Goal: Task Accomplishment & Management: Manage account settings

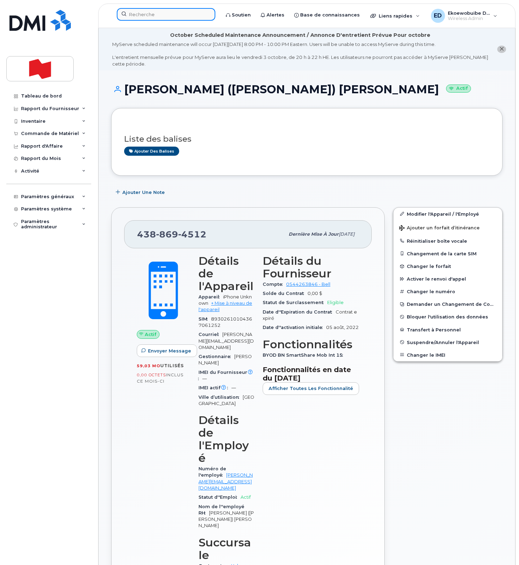
click at [150, 16] on input at bounding box center [166, 14] width 99 height 13
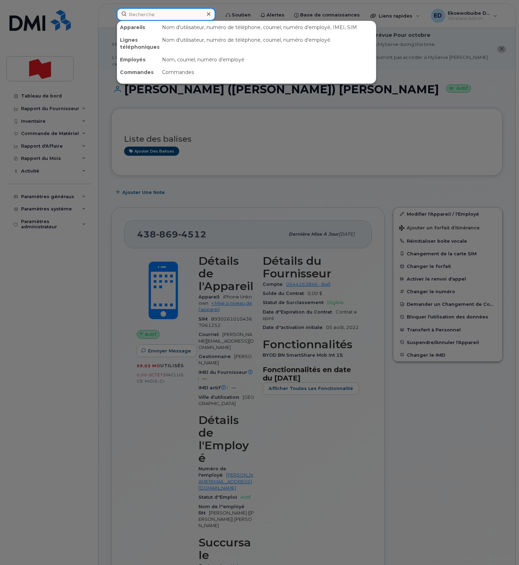
paste input "236-268-3030"
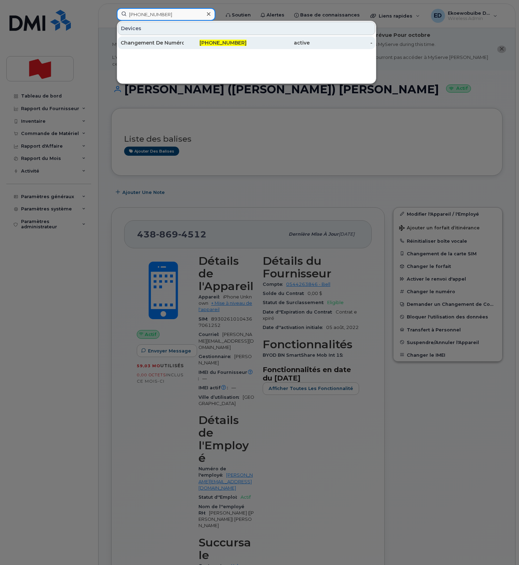
type input "236-268-3030"
click at [167, 43] on div "Changement De Numéro" at bounding box center [152, 42] width 63 height 7
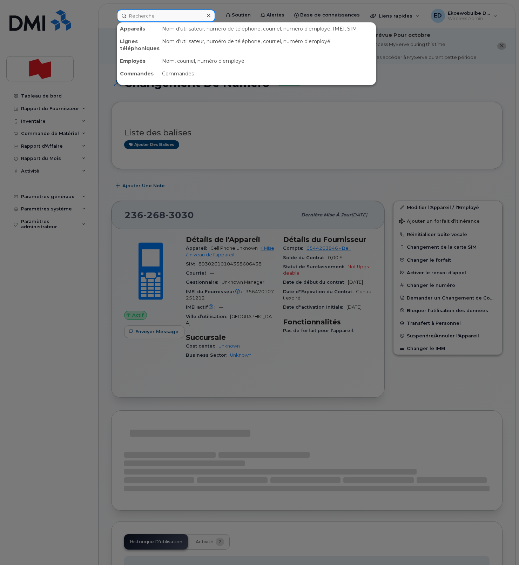
click at [150, 19] on input at bounding box center [166, 15] width 99 height 13
paste input "204-250-5741"
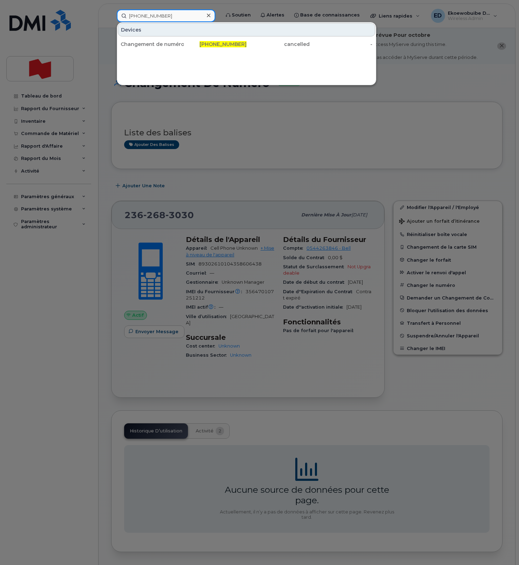
type input "204-250-5741"
click at [210, 18] on icon at bounding box center [209, 16] width 4 height 6
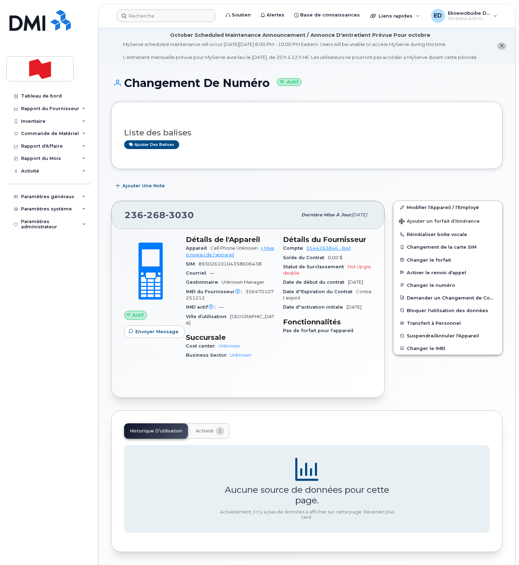
click at [234, 149] on div "Ajouter des balises" at bounding box center [304, 144] width 360 height 9
click at [423, 214] on link "Modifier l'Appareil / l'Employé" at bounding box center [448, 207] width 109 height 13
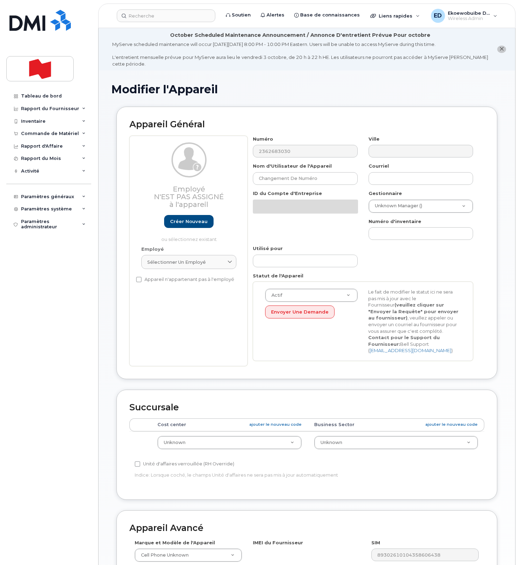
select select "22916206"
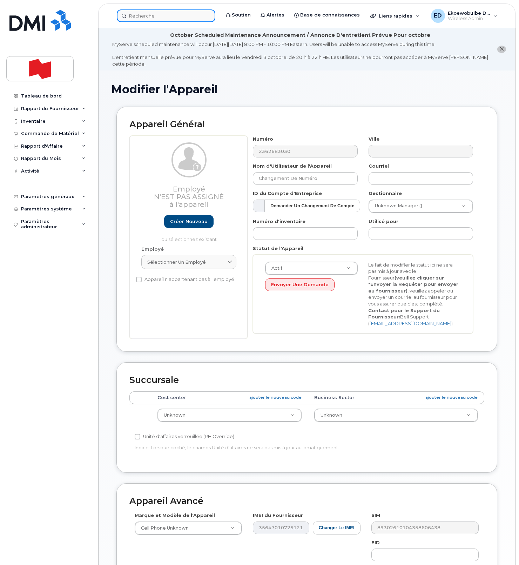
click at [154, 17] on input at bounding box center [166, 15] width 99 height 13
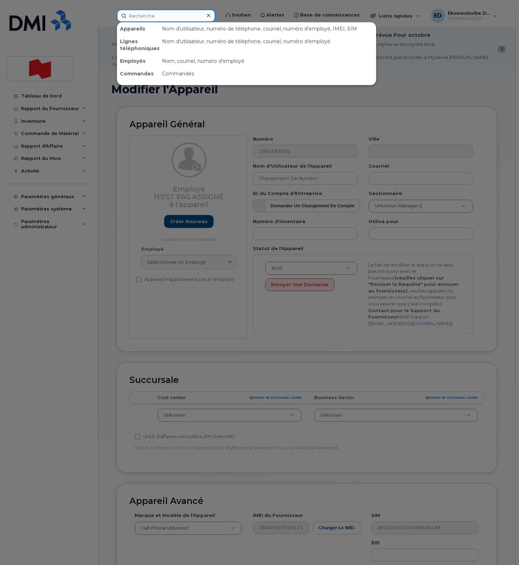
paste input "Bonnie Leong"
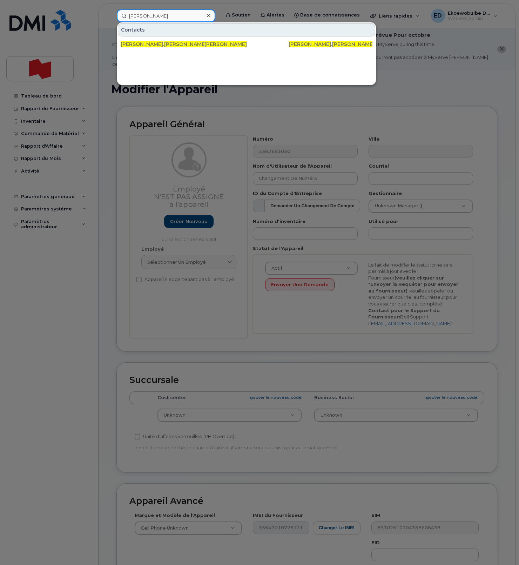
type input "Bonnie Leong"
click at [407, 92] on div at bounding box center [259, 282] width 519 height 565
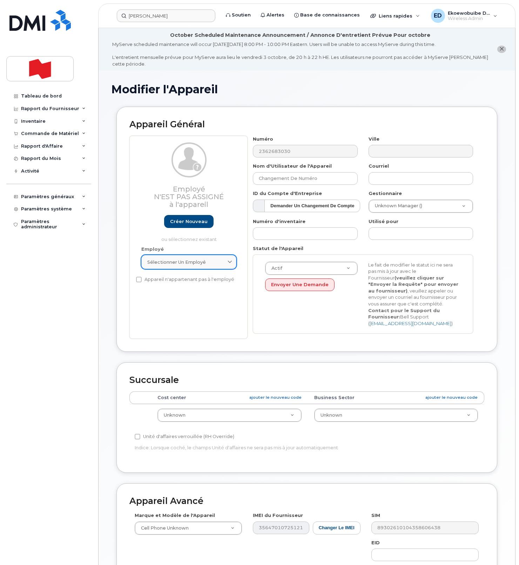
click at [224, 262] on div "Sélectionner un employé" at bounding box center [188, 262] width 83 height 7
paste input "Bonnie Leong"
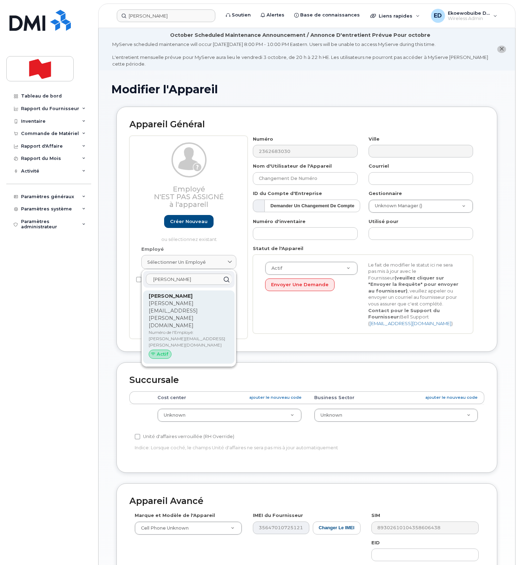
type input "Bonnie Leong"
click at [158, 329] on p "Numéro de l'Employé: bonnie.leong@nbc.ca" at bounding box center [189, 338] width 80 height 19
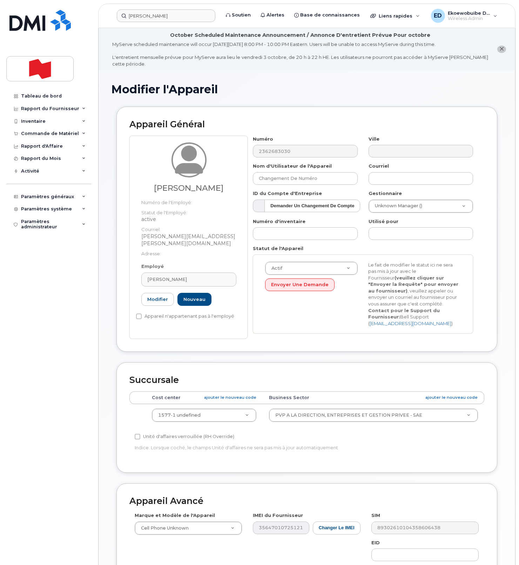
type input "bonnie.leong@nbc.ca"
type input "Bonnie Leong"
type input "bonnie.leong@nbc.ca"
type input "22916869"
select select "22917079"
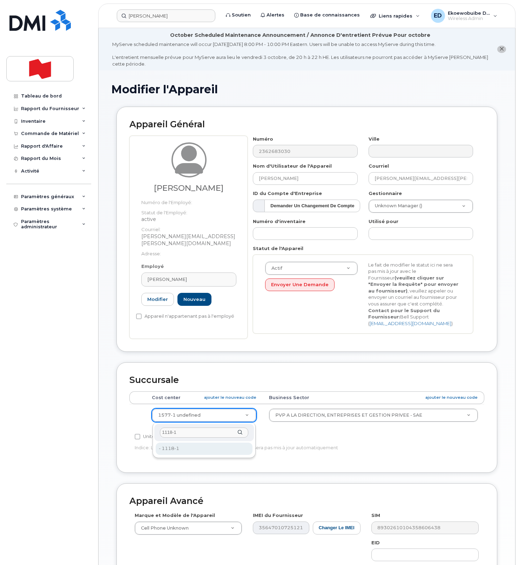
type input "1118-1"
type input "22916868"
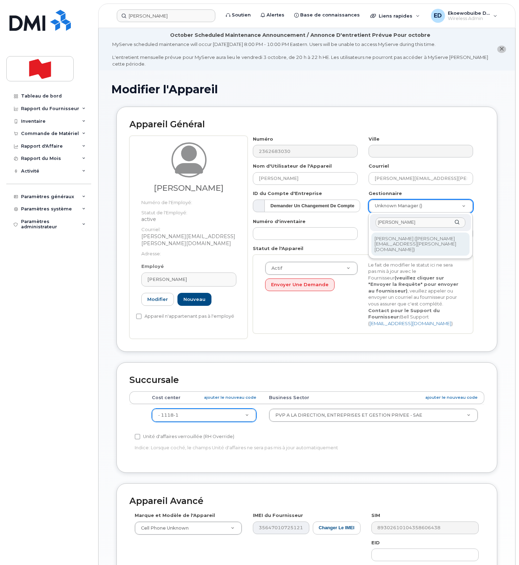
type input "Aaron Unger"
drag, startPoint x: 409, startPoint y: 242, endPoint x: 409, endPoint y: 245, distance: 3.5
type input "1920237"
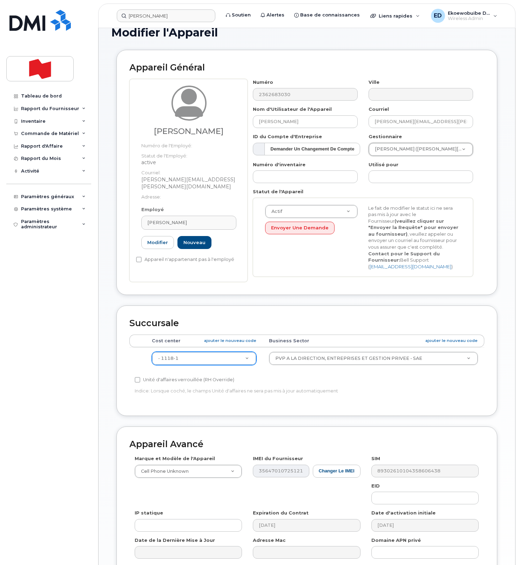
scroll to position [129, 0]
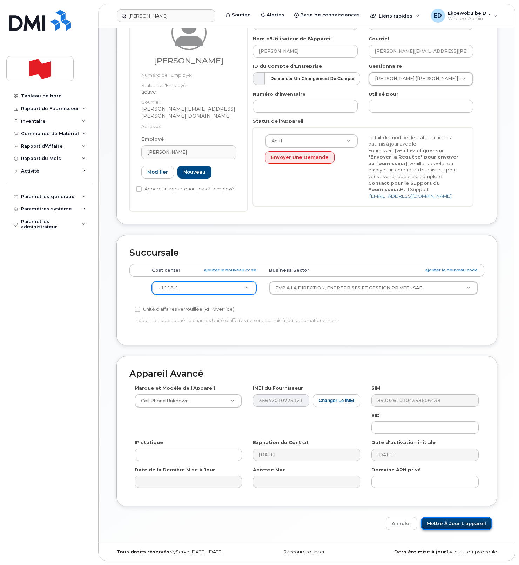
drag, startPoint x: 446, startPoint y: 522, endPoint x: 433, endPoint y: 526, distance: 13.3
click at [446, 522] on input "Mettre à jour l'appareil" at bounding box center [456, 523] width 71 height 13
type input "Sauvegarde..."
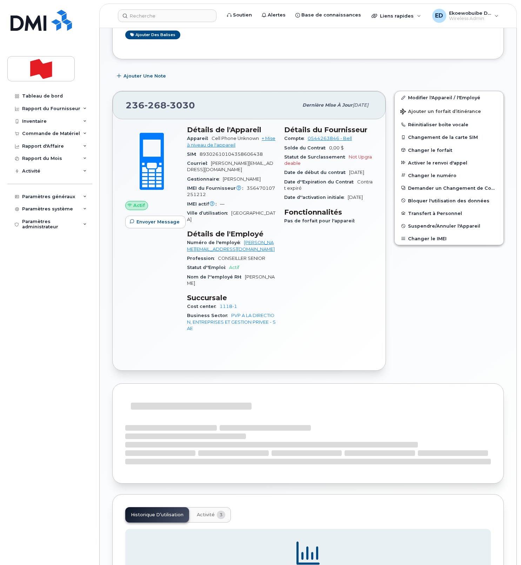
scroll to position [171, 0]
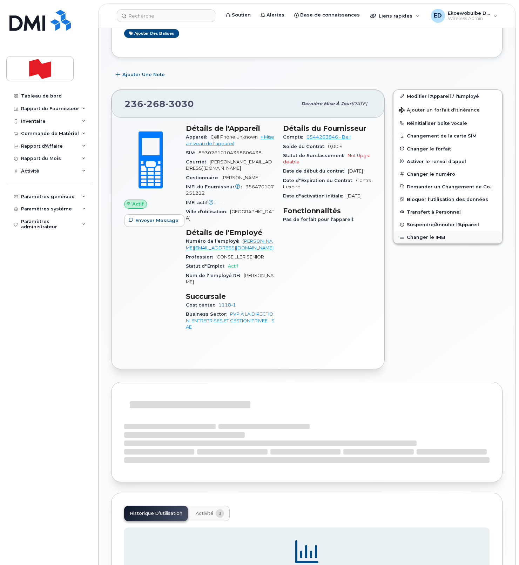
click at [418, 242] on button "Changer le IMEI" at bounding box center [448, 237] width 109 height 13
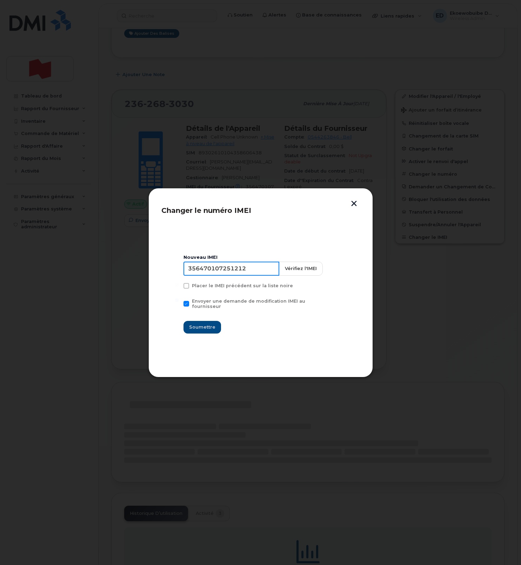
click at [239, 276] on input "356470107251212" at bounding box center [231, 269] width 96 height 14
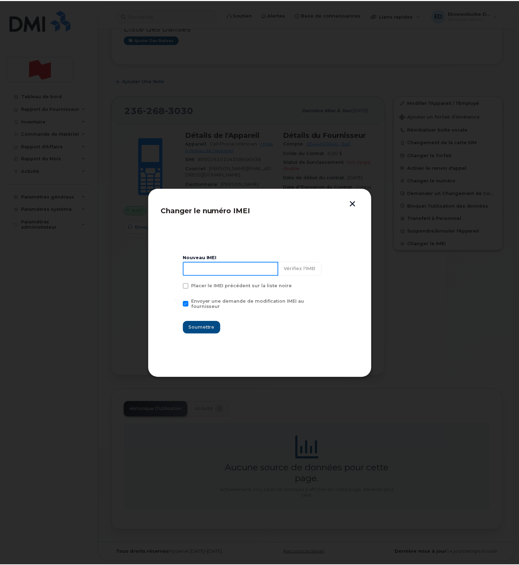
scroll to position [153, 0]
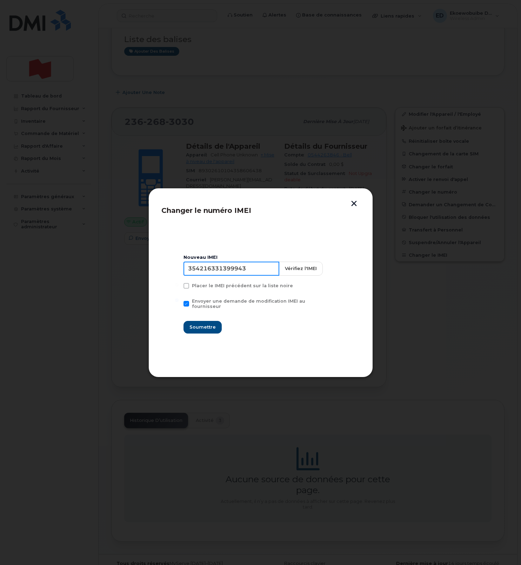
type input "354216331399943"
click at [211, 321] on button "Soumettre" at bounding box center [202, 327] width 38 height 13
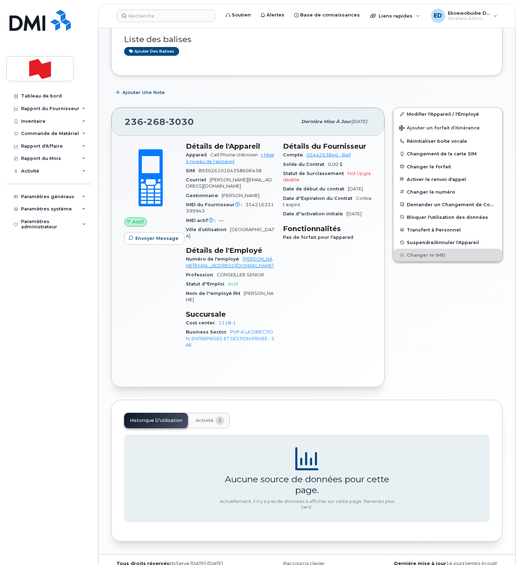
click at [210, 418] on span "Activité" at bounding box center [205, 421] width 18 height 6
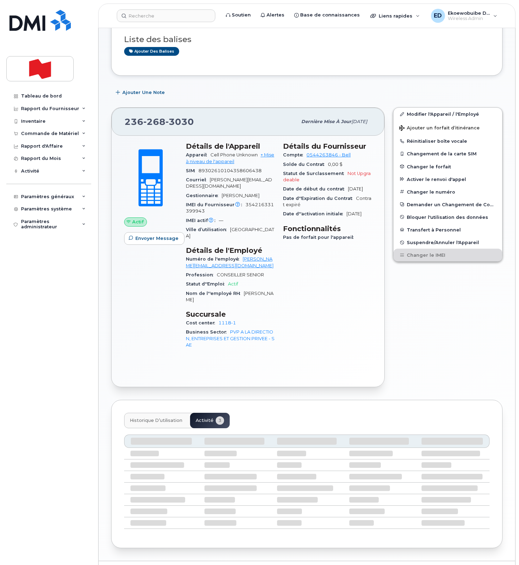
scroll to position [151, 0]
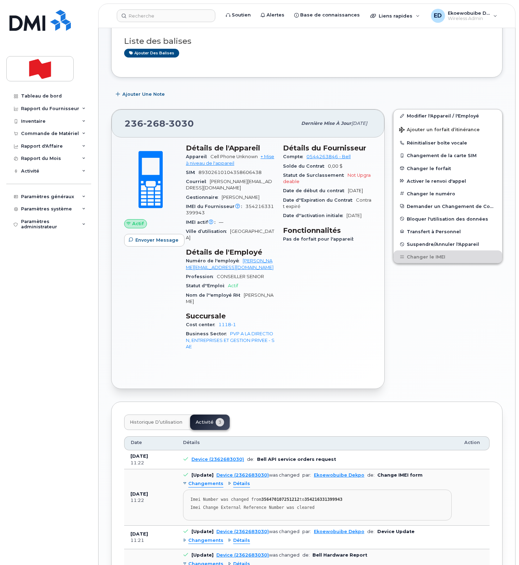
click at [410, 358] on div "Modifier l'Appareil / l'Employé Ajouter un forfait d’itinérance Réinitialiser b…" at bounding box center [448, 249] width 118 height 288
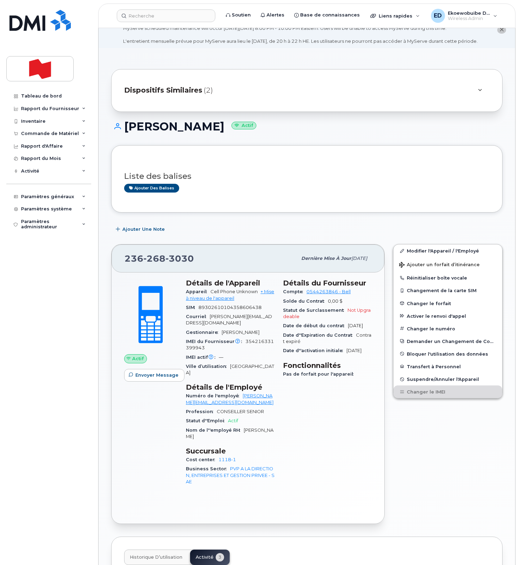
scroll to position [0, 0]
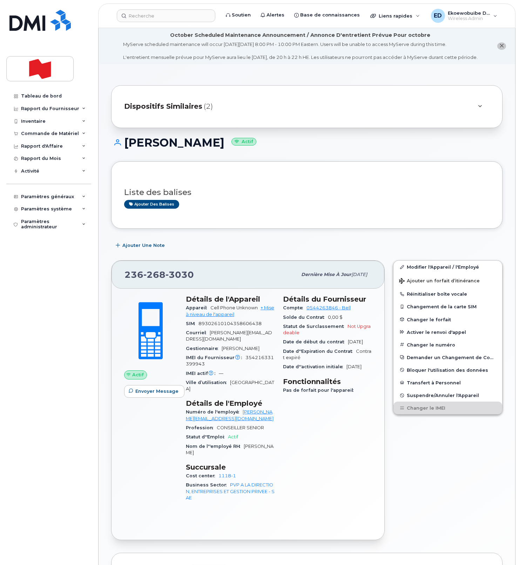
click at [430, 115] on div "Dispositifs Similaires (2)" at bounding box center [297, 106] width 346 height 17
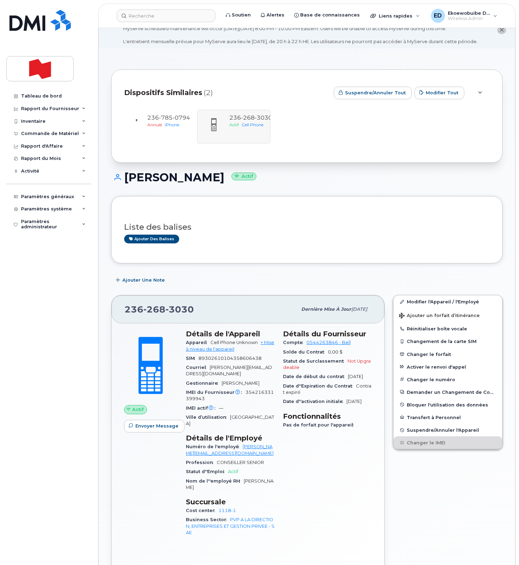
scroll to position [18, 0]
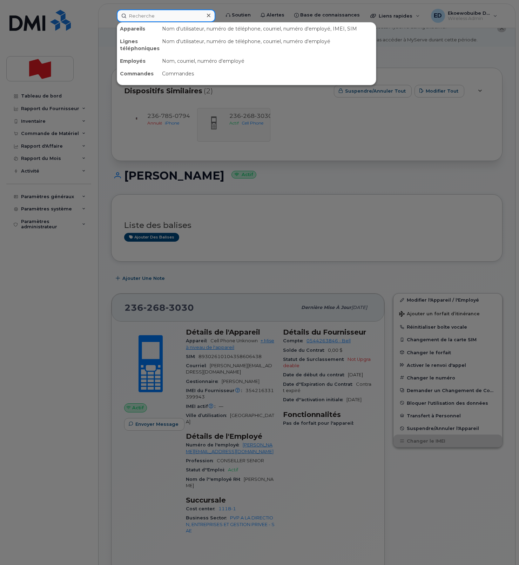
click at [172, 16] on input at bounding box center [166, 15] width 99 height 13
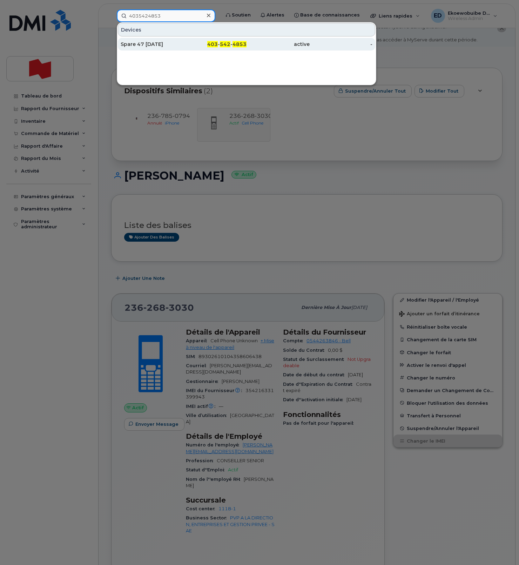
type input "4035424853"
click at [155, 45] on div "Spare 47 30 Avril 2025" at bounding box center [152, 44] width 63 height 7
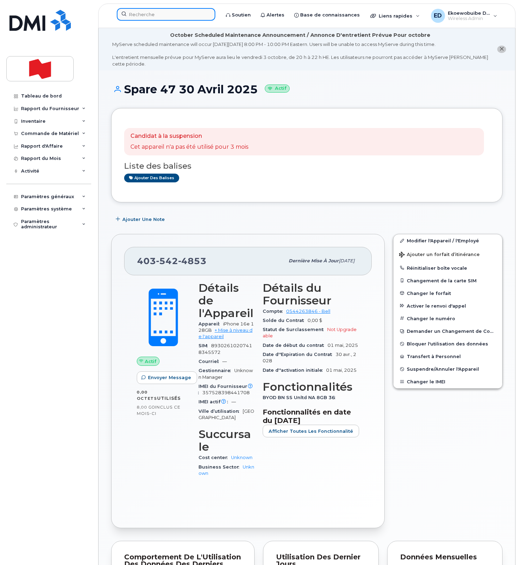
click at [162, 14] on input at bounding box center [166, 14] width 99 height 13
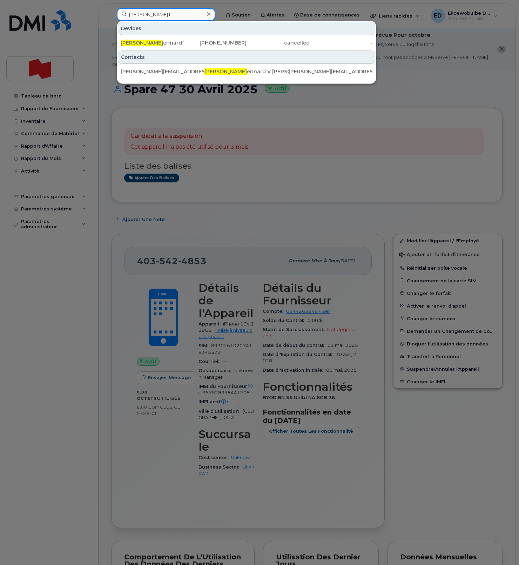
drag, startPoint x: 146, startPoint y: 15, endPoint x: 109, endPoint y: 15, distance: 36.1
click at [113, 14] on div "dan l Devices Dan L ennard V Arciaga 437-425-8649 cancelled - Contacts dan.arci…" at bounding box center [166, 15] width 110 height 15
click at [147, 15] on input "dan l" at bounding box center [166, 14] width 99 height 13
drag, startPoint x: 146, startPoint y: 15, endPoint x: 123, endPoint y: 15, distance: 22.5
click at [126, 15] on input "dan l" at bounding box center [166, 14] width 99 height 13
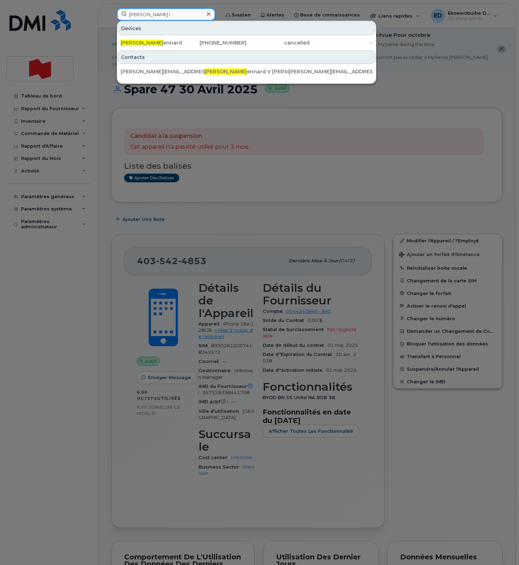
paste input "2502129073"
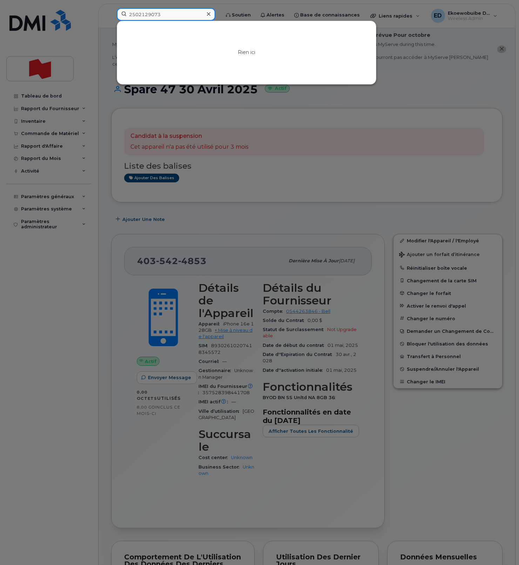
type input "2502129073"
click at [210, 15] on icon at bounding box center [209, 14] width 4 height 4
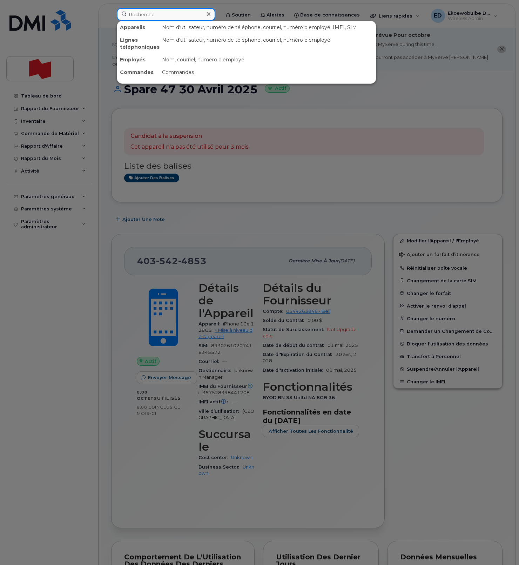
click at [215, 15] on div at bounding box center [166, 14] width 99 height 13
click at [401, 97] on div at bounding box center [259, 282] width 519 height 565
click at [153, 16] on input at bounding box center [166, 14] width 99 height 13
paste input "Martin Tourigny"
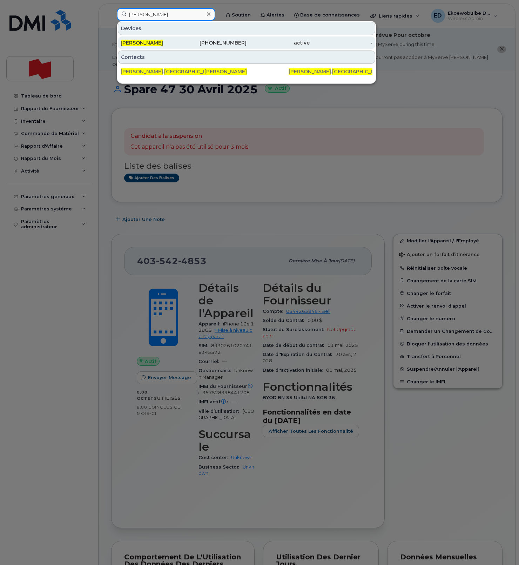
type input "Martin Tourigny"
drag, startPoint x: 159, startPoint y: 43, endPoint x: 162, endPoint y: 47, distance: 4.5
click at [159, 43] on span "Martin Tourigny" at bounding box center [142, 43] width 42 height 6
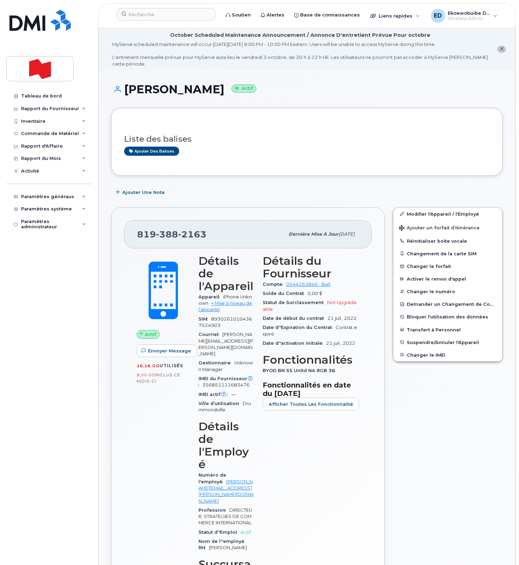
click at [267, 137] on h3 "Liste des balises" at bounding box center [306, 139] width 365 height 9
click at [420, 353] on button "Changer le IMEI" at bounding box center [448, 355] width 109 height 13
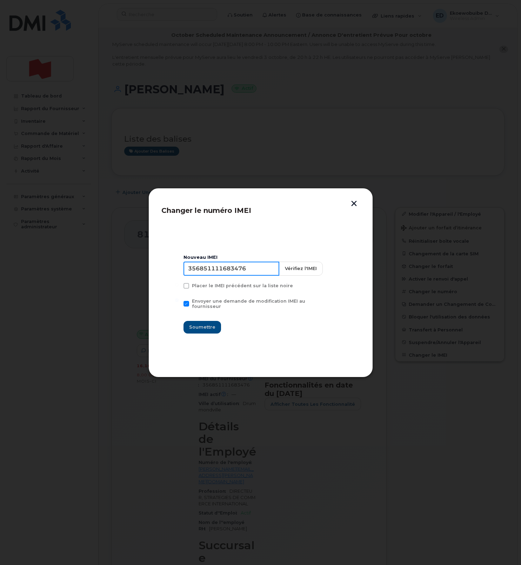
click at [233, 274] on input "356851111683476" at bounding box center [231, 269] width 96 height 14
click at [214, 273] on input "356851111683476" at bounding box center [231, 269] width 96 height 14
type input "354216331620082"
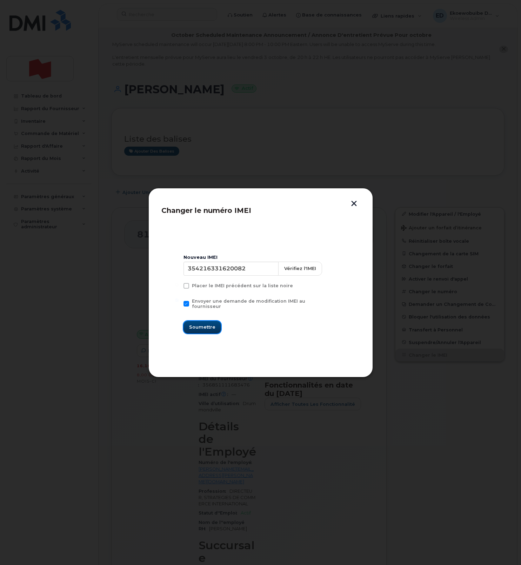
click at [209, 326] on span "Soumettre" at bounding box center [202, 327] width 26 height 7
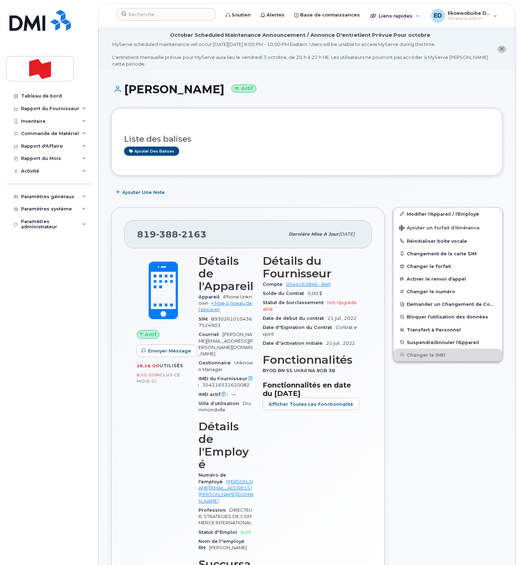
drag, startPoint x: 429, startPoint y: 401, endPoint x: 411, endPoint y: 414, distance: 21.9
click at [429, 402] on div "Modifier l'Appareil / l'Employé Ajouter un forfait d’itinérance Réinitialiser b…" at bounding box center [448, 439] width 118 height 472
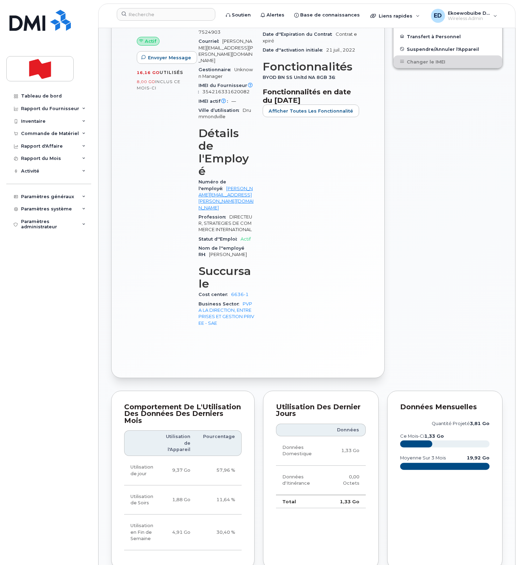
scroll to position [295, 0]
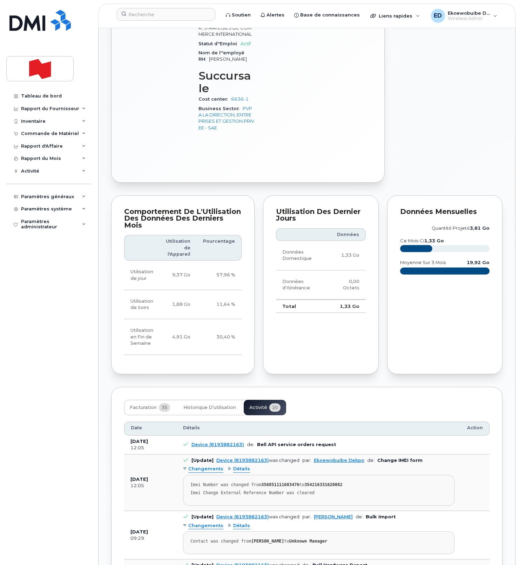
scroll to position [491, 0]
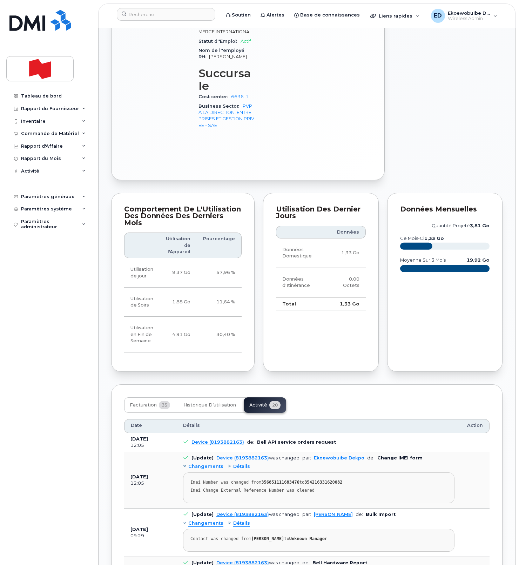
click at [329, 488] on div "Imei Change External Reference Number was cleared" at bounding box center [318, 490] width 257 height 5
drag, startPoint x: 337, startPoint y: 423, endPoint x: 188, endPoint y: 415, distance: 149.3
click at [188, 472] on pre "Imei Number was changed from 356851111683476 to 354216331620082 Imei Change Ext…" at bounding box center [318, 487] width 271 height 31
copy pre "Imei Number was changed from 356851111683476 to 354216331620082 Imei Change Ext…"
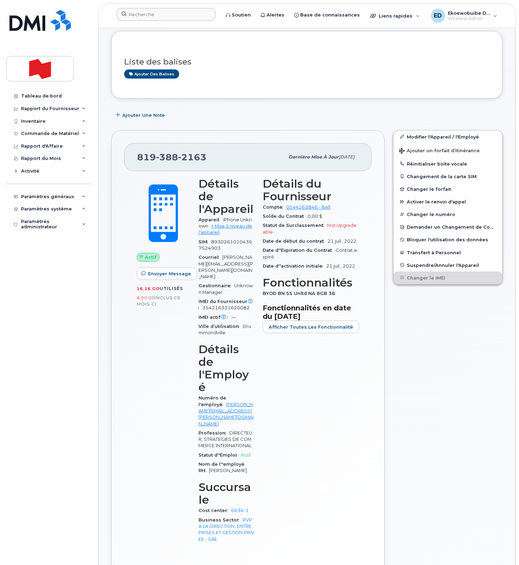
scroll to position [76, 0]
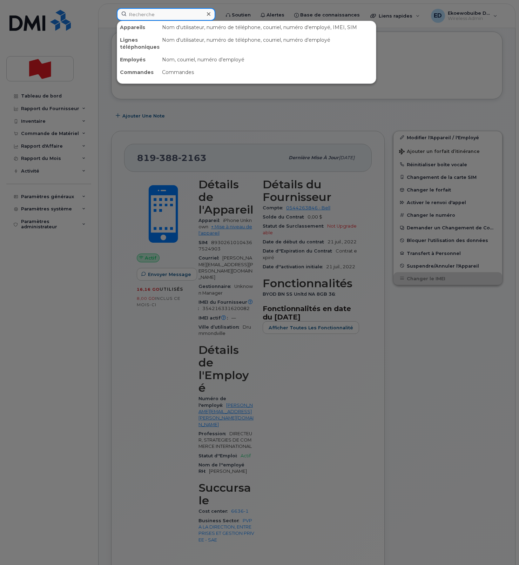
drag, startPoint x: 157, startPoint y: 13, endPoint x: 160, endPoint y: 15, distance: 3.7
click at [157, 13] on input at bounding box center [166, 14] width 99 height 13
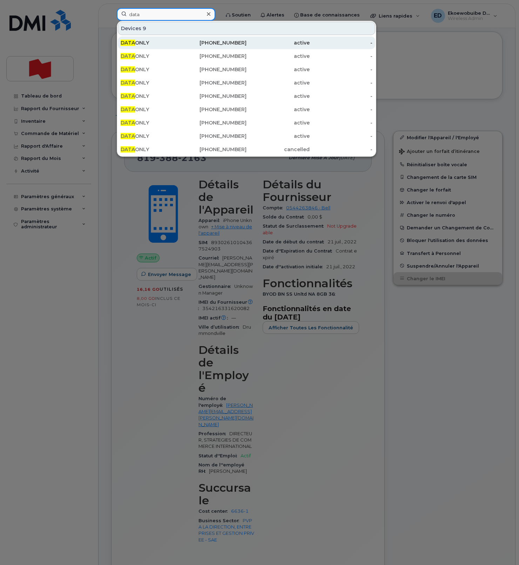
type input "data"
drag, startPoint x: 151, startPoint y: 44, endPoint x: 156, endPoint y: 48, distance: 6.6
click at [151, 44] on div "DATA ONLY" at bounding box center [152, 42] width 63 height 7
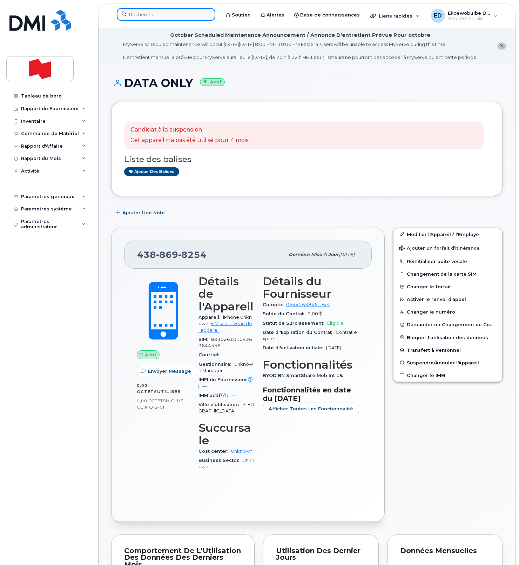
click at [149, 15] on input at bounding box center [166, 14] width 99 height 13
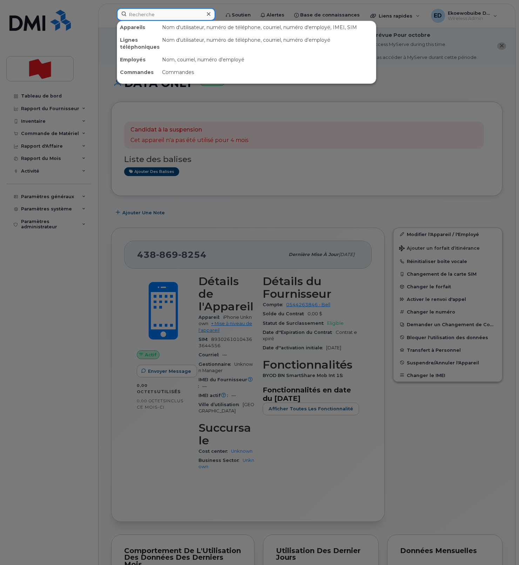
paste input "[EMAIL_ADDRESS][PERSON_NAME][DOMAIN_NAME]"
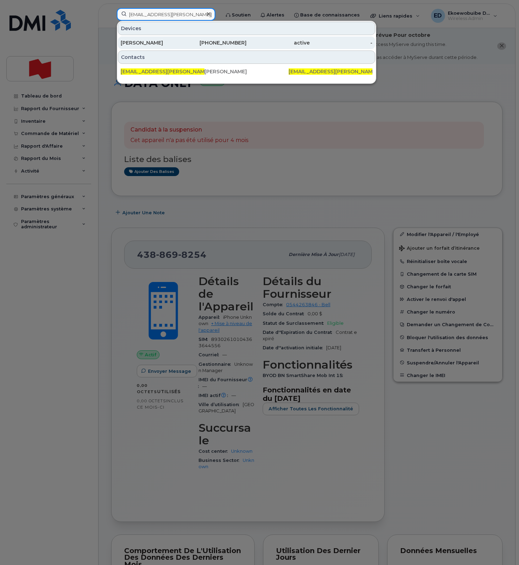
type input "[EMAIL_ADDRESS][PERSON_NAME][DOMAIN_NAME]"
click at [184, 46] on div "514-347-5898" at bounding box center [215, 42] width 63 height 7
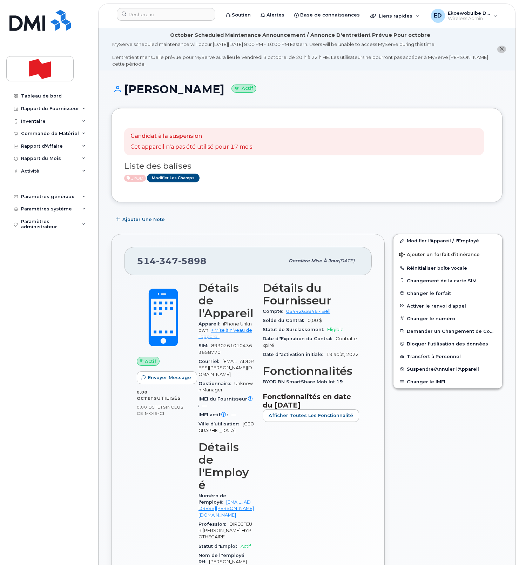
click at [208, 263] on div "[PHONE_NUMBER]" at bounding box center [210, 261] width 147 height 15
drag, startPoint x: 208, startPoint y: 263, endPoint x: 139, endPoint y: 260, distance: 69.2
click at [139, 260] on div "514 347 5898" at bounding box center [210, 261] width 147 height 15
copy span "514 347 5898"
click at [142, 15] on input at bounding box center [166, 14] width 99 height 13
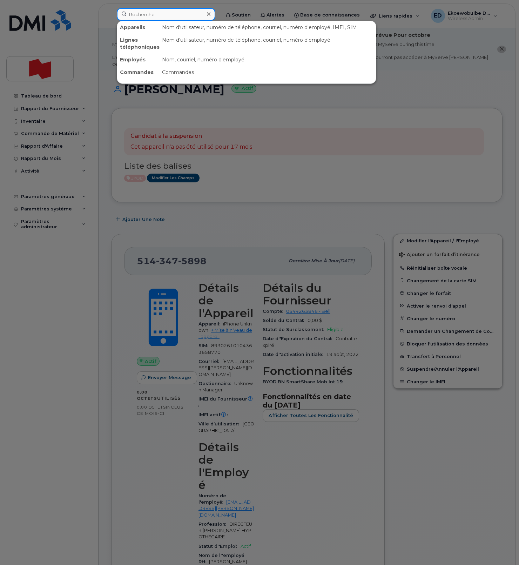
paste input "Victor Garcia"
type input "Victor Garcia"
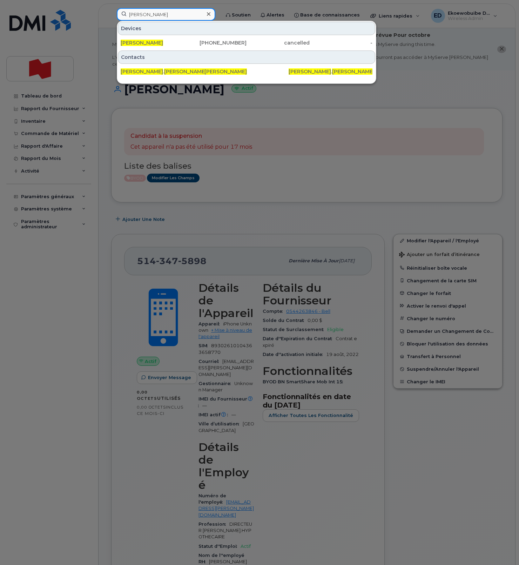
drag, startPoint x: 169, startPoint y: 15, endPoint x: 124, endPoint y: 15, distance: 45.3
click at [124, 15] on input "Victor Garcia" at bounding box center [166, 14] width 99 height 13
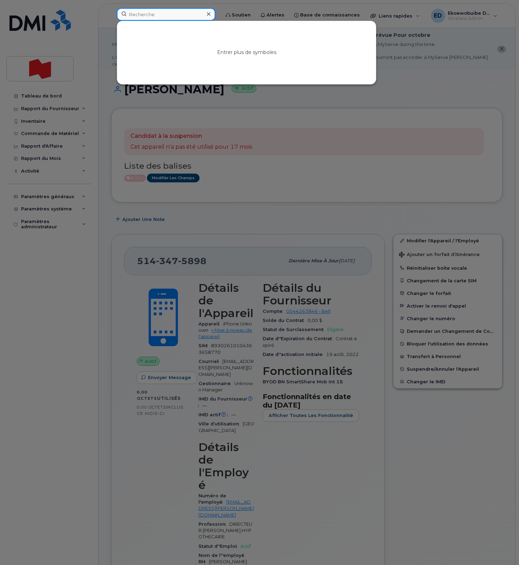
paste input "Victor Garcia"
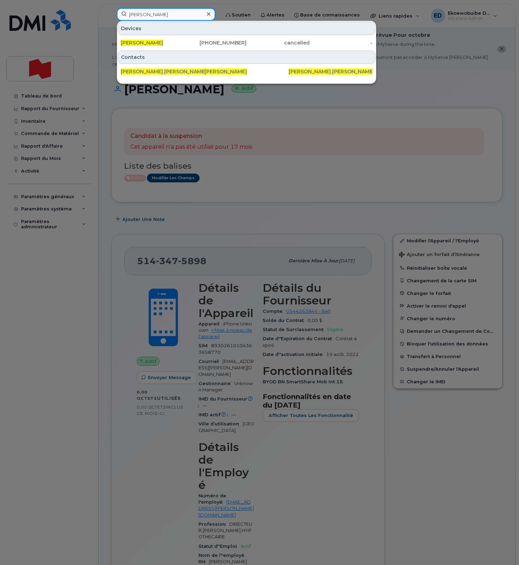
type input "Victor Garcia"
drag, startPoint x: 301, startPoint y: 176, endPoint x: 302, endPoint y: 180, distance: 3.9
click at [301, 176] on div at bounding box center [259, 282] width 519 height 565
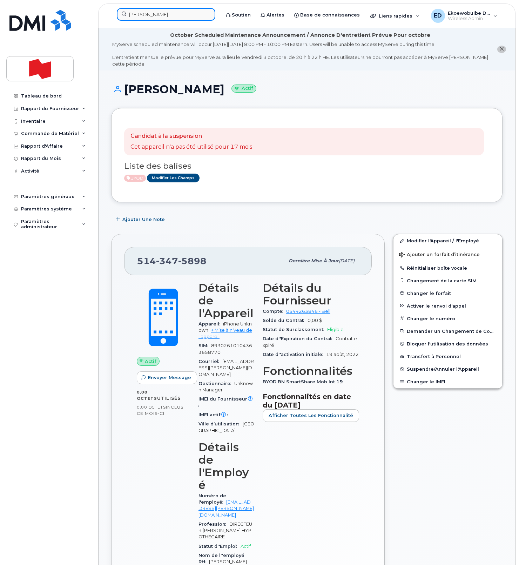
click at [149, 16] on input "Victor Garcia" at bounding box center [166, 14] width 99 height 13
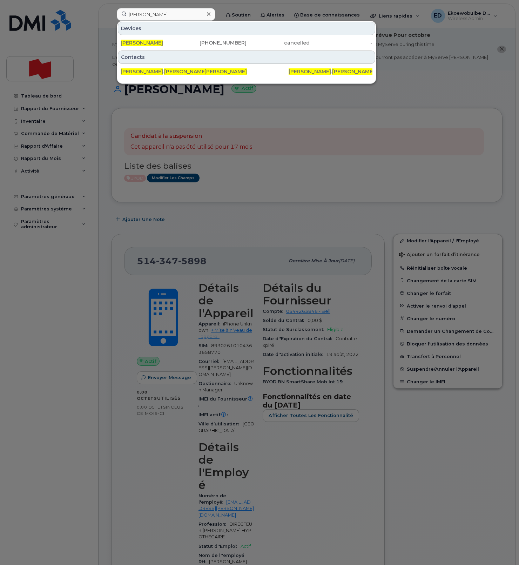
click at [214, 15] on div at bounding box center [208, 14] width 10 height 10
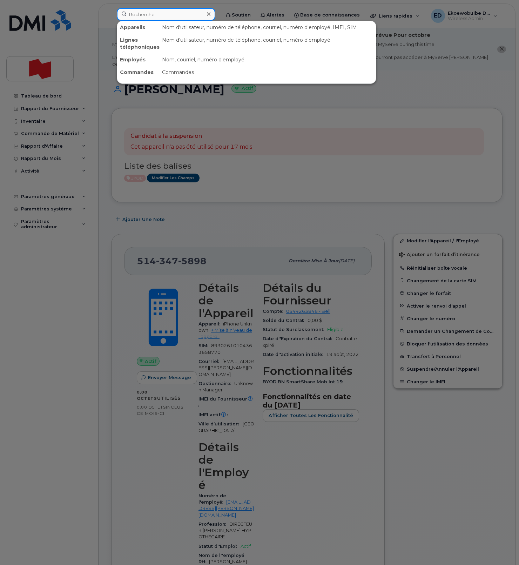
click at [201, 15] on input at bounding box center [166, 14] width 99 height 13
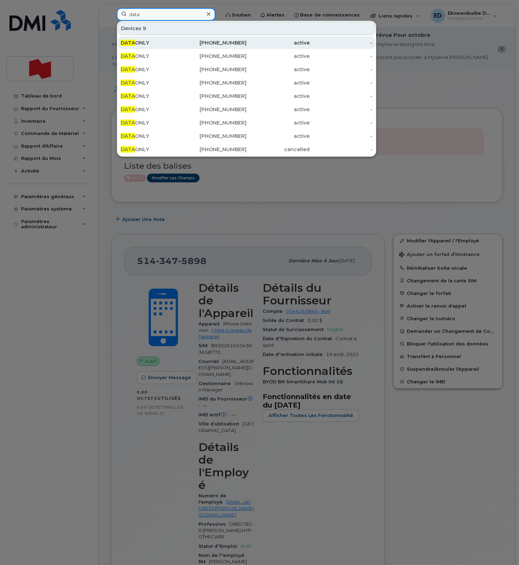
type input "data"
click at [158, 43] on div "DATA ONLY" at bounding box center [152, 42] width 63 height 7
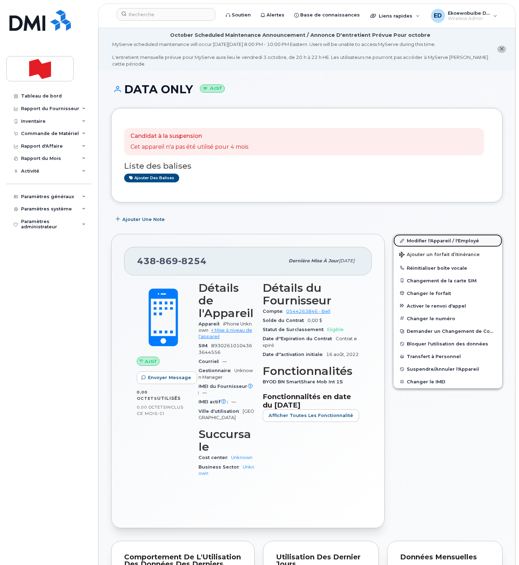
click at [414, 241] on link "Modifier l'Appareil / l'Employé" at bounding box center [448, 240] width 109 height 13
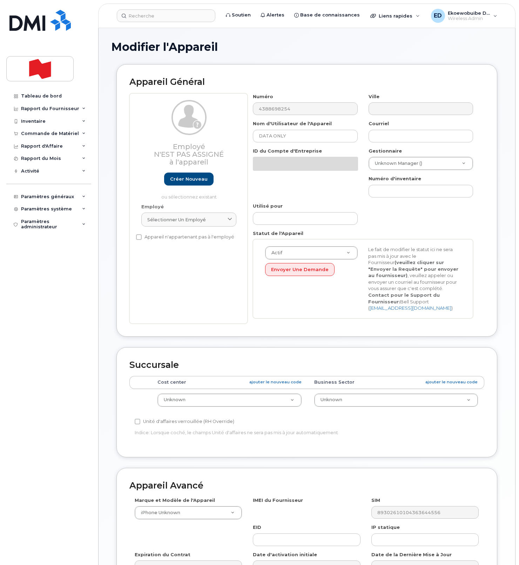
select select "22916206"
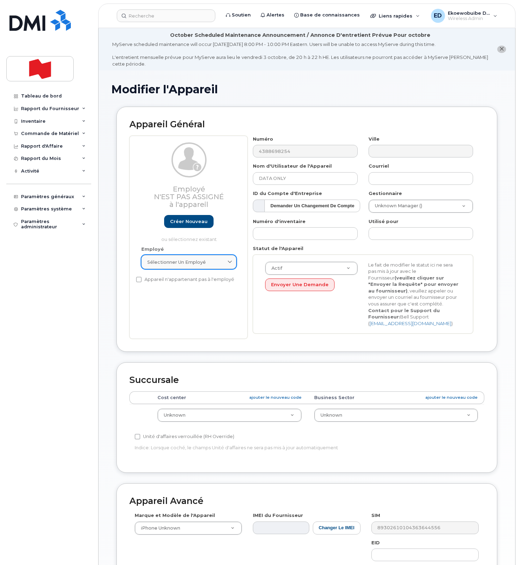
click at [221, 263] on div "Sélectionner un employé" at bounding box center [188, 262] width 83 height 7
paste input "[PERSON_NAME][EMAIL_ADDRESS][PERSON_NAME][DOMAIN_NAME]"
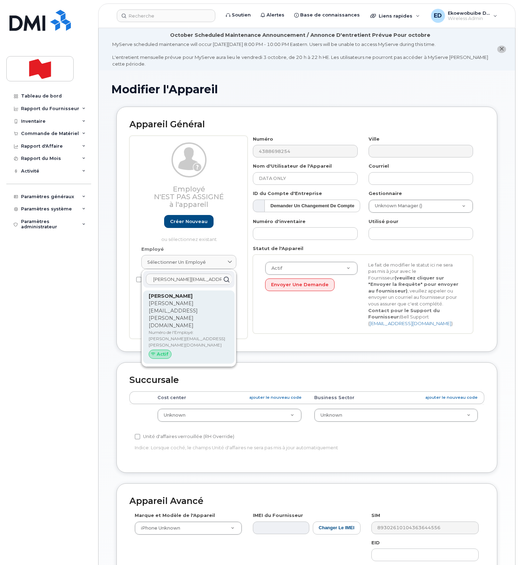
type input "[PERSON_NAME][EMAIL_ADDRESS][PERSON_NAME][DOMAIN_NAME]"
click at [170, 308] on p "[PERSON_NAME][EMAIL_ADDRESS][PERSON_NAME][DOMAIN_NAME]" at bounding box center [189, 314] width 80 height 29
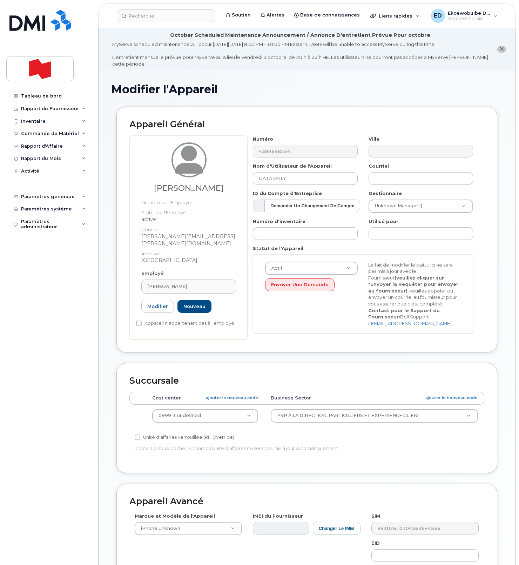
type input "[PERSON_NAME][EMAIL_ADDRESS][PERSON_NAME][DOMAIN_NAME]"
type input "[PERSON_NAME]"
type input "[PERSON_NAME][EMAIL_ADDRESS][PERSON_NAME][DOMAIN_NAME]"
type input "22916643"
select select "22917077"
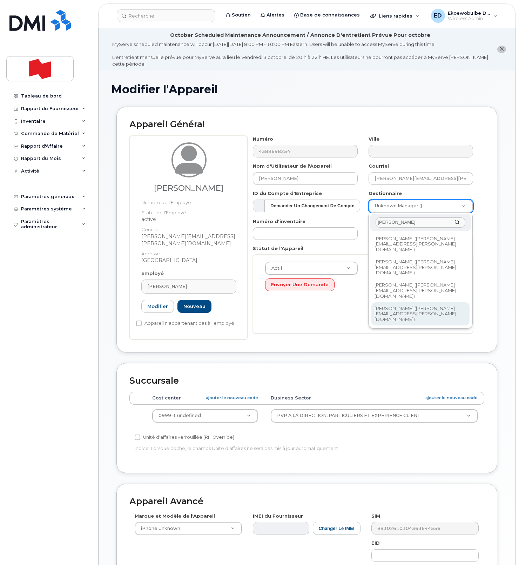
type input "[PERSON_NAME]"
type input "1958425"
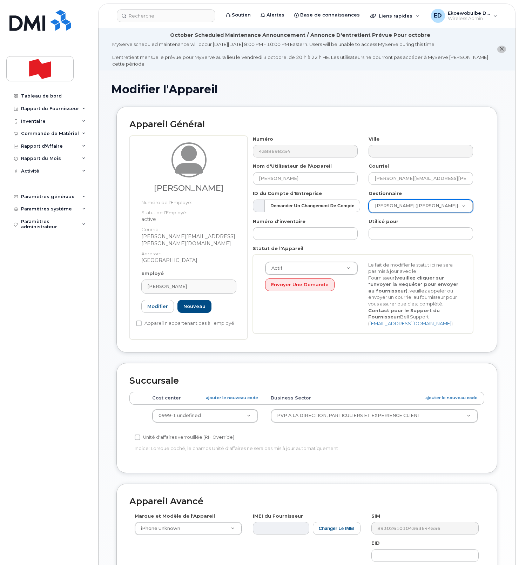
scroll to position [129, 0]
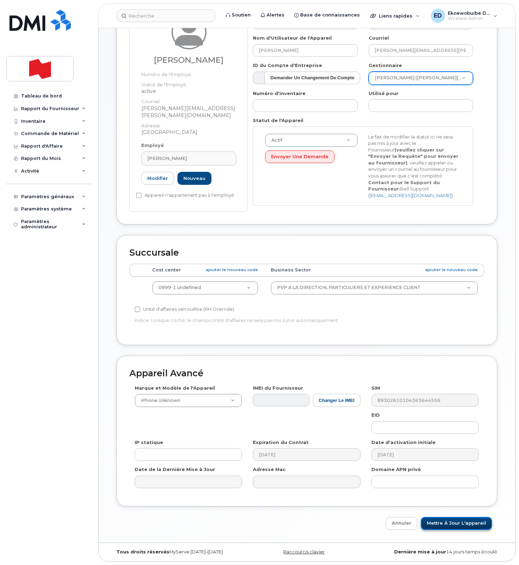
click at [443, 528] on input "Mettre à jour l'appareil" at bounding box center [456, 523] width 71 height 13
type input "Sauvegarde..."
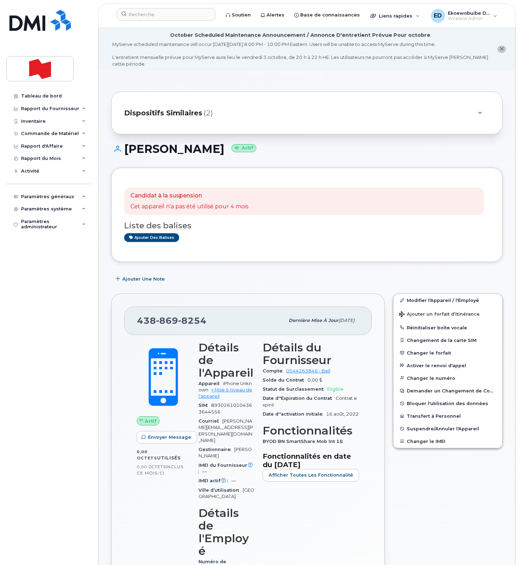
click at [503, 48] on icon "close notification" at bounding box center [501, 49] width 5 height 5
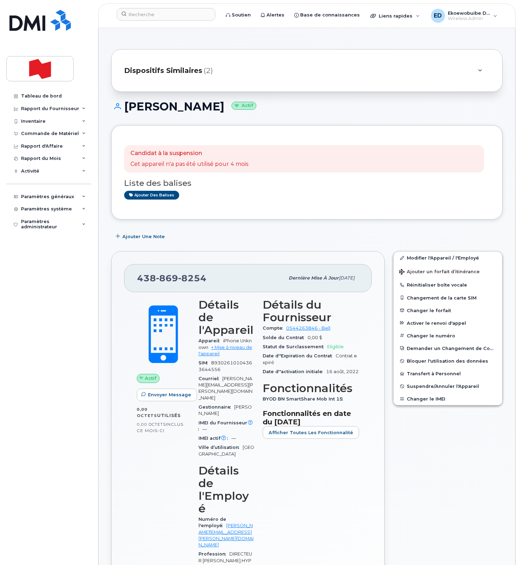
click at [485, 71] on div at bounding box center [480, 70] width 20 height 17
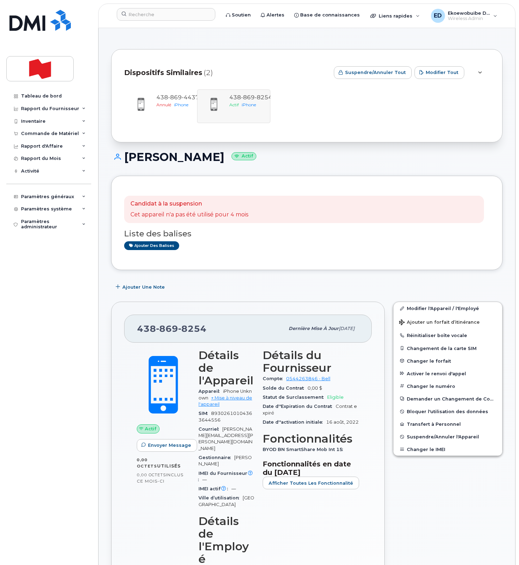
click at [217, 256] on div "Candidat à la suspension Cet appareil n'a pas été utilisé pour 4 mois Liste des…" at bounding box center [306, 223] width 365 height 68
drag, startPoint x: 207, startPoint y: 324, endPoint x: 203, endPoint y: 329, distance: 6.5
click at [203, 328] on div "[PHONE_NUMBER]" at bounding box center [210, 328] width 147 height 15
drag, startPoint x: 210, startPoint y: 330, endPoint x: 139, endPoint y: 328, distance: 71.6
click at [139, 328] on div "438 869 8254" at bounding box center [210, 328] width 147 height 15
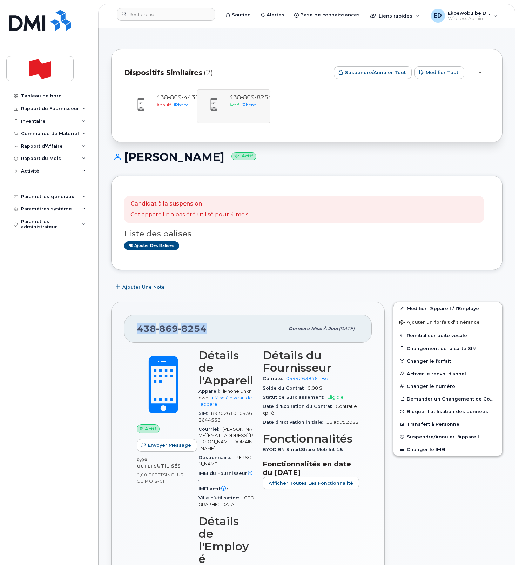
copy span "438 869 8254"
click at [134, 14] on input at bounding box center [166, 14] width 99 height 13
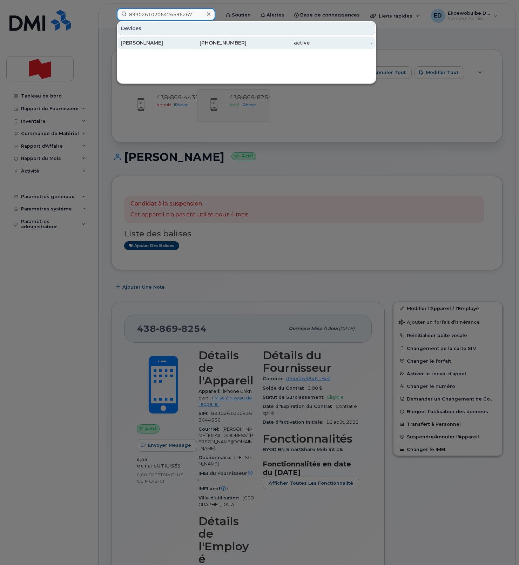
type input "89302610206426596267"
click at [147, 43] on div "[PERSON_NAME]" at bounding box center [152, 42] width 63 height 7
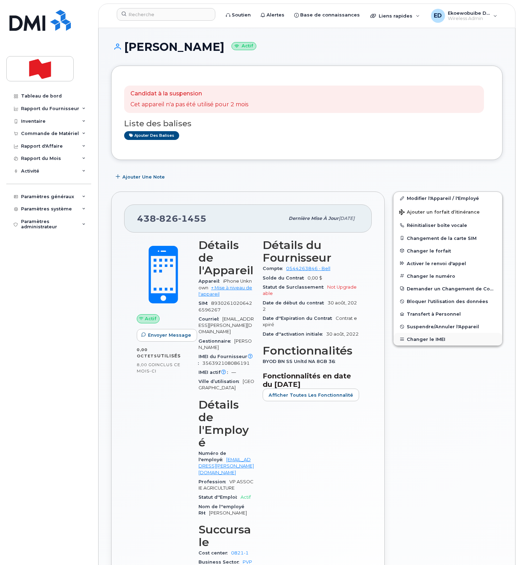
click at [429, 339] on button "Changer le IMEI" at bounding box center [448, 339] width 109 height 13
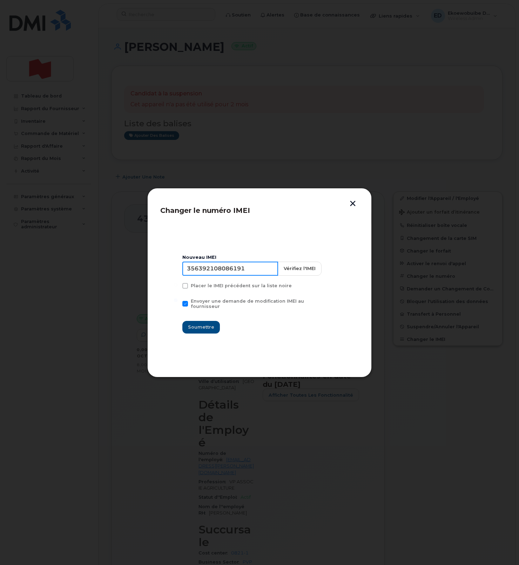
click at [221, 271] on input "356392108086191" at bounding box center [230, 269] width 96 height 14
click at [353, 204] on button "button" at bounding box center [353, 204] width 11 height 7
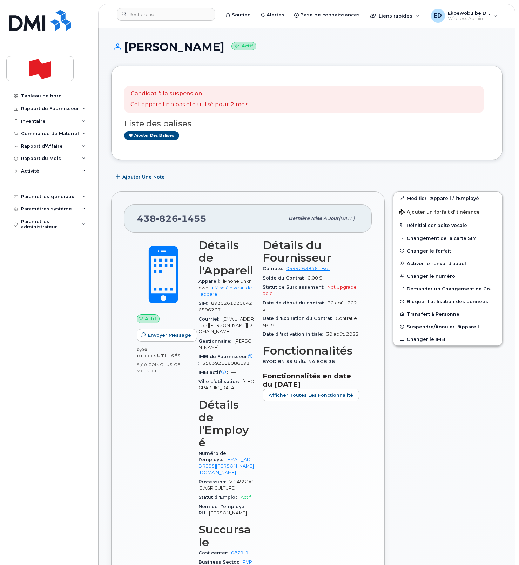
click at [171, 47] on h1 "éric Bernard Actif" at bounding box center [306, 47] width 391 height 12
copy h1 "Bernard"
drag, startPoint x: 223, startPoint y: 314, endPoint x: 221, endPoint y: 309, distance: 5.3
click at [221, 315] on div "Courriel ericb.bernard@bnc.ca" at bounding box center [227, 326] width 56 height 22
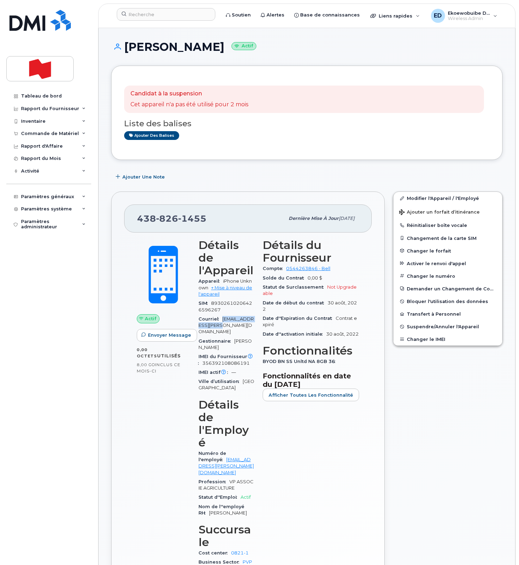
copy span "ericb.bernard@bnc.ca"
click at [243, 139] on div "Ajouter des balises" at bounding box center [304, 135] width 360 height 9
click at [421, 342] on button "Changer le IMEI" at bounding box center [448, 339] width 109 height 13
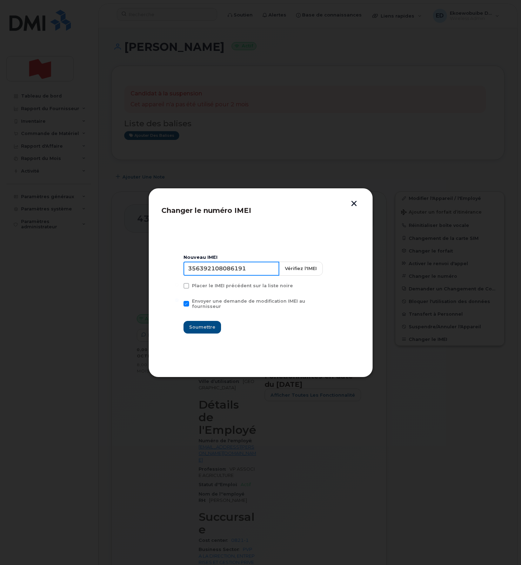
click at [226, 274] on input "356392108086191" at bounding box center [231, 269] width 96 height 14
click at [226, 275] on input "356392108086191" at bounding box center [231, 269] width 96 height 14
click at [355, 205] on button "button" at bounding box center [354, 204] width 11 height 7
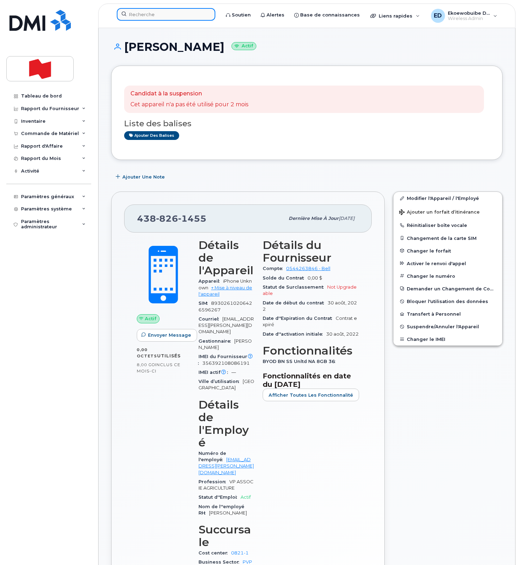
drag, startPoint x: 149, startPoint y: 16, endPoint x: 155, endPoint y: 19, distance: 6.3
click at [149, 17] on input at bounding box center [166, 14] width 99 height 13
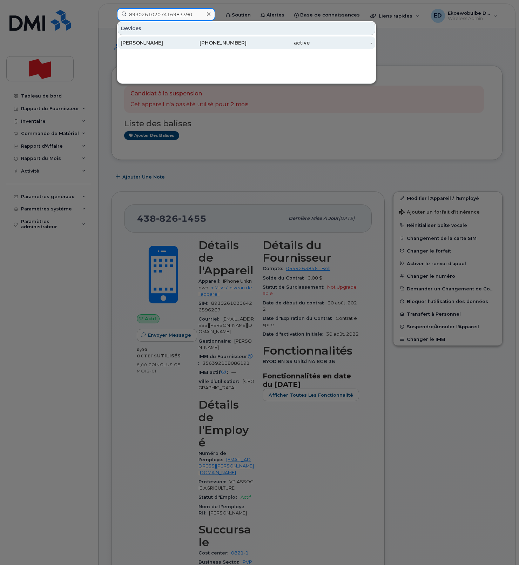
type input "89302610207416983390"
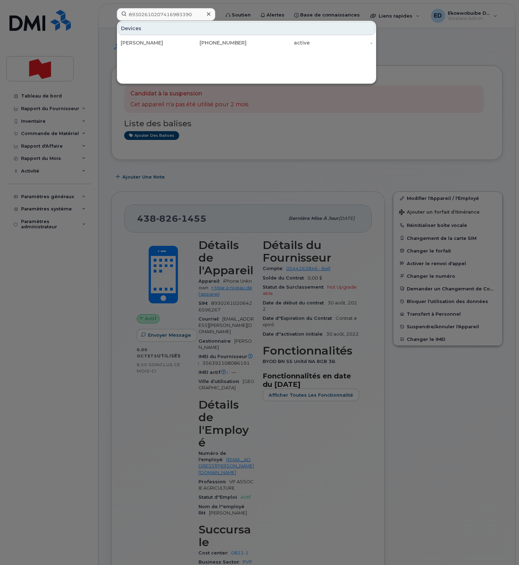
drag, startPoint x: 163, startPoint y: 43, endPoint x: 305, endPoint y: 76, distance: 145.1
click at [163, 43] on div "[PERSON_NAME]" at bounding box center [152, 42] width 63 height 7
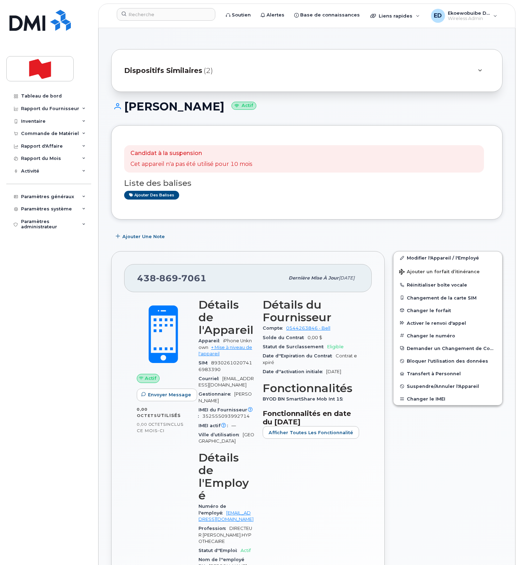
click at [255, 196] on div "Ajouter des balises" at bounding box center [304, 195] width 360 height 9
drag, startPoint x: 321, startPoint y: 475, endPoint x: 319, endPoint y: 468, distance: 7.2
click at [320, 473] on div "Détails du Fournisseur Compte 0544263846 - Bell Solde du Contrat 0,00 $ Statut …" at bounding box center [311, 479] width 105 height 370
drag, startPoint x: 348, startPoint y: 408, endPoint x: 267, endPoint y: 408, distance: 81.4
click at [267, 408] on div "Détails du Fournisseur Compte 0544263846 - Bell Solde du Contrat 0,00 $ Statut …" at bounding box center [311, 479] width 105 height 370
